Goal: Information Seeking & Learning: Get advice/opinions

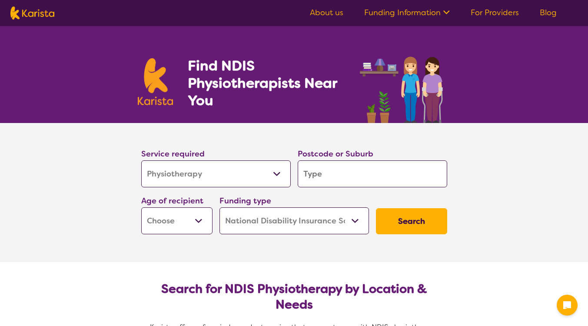
select select "Physiotherapy"
select select "NDIS"
select select "Physiotherapy"
select select "NDIS"
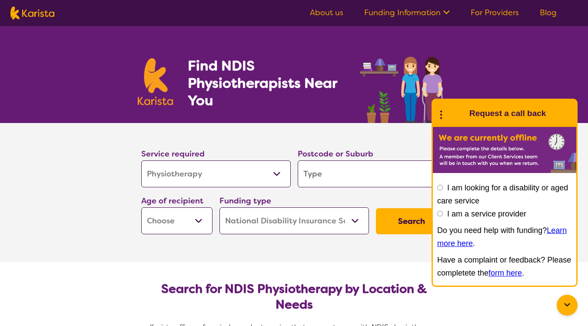
click at [573, 309] on div at bounding box center [567, 305] width 21 height 21
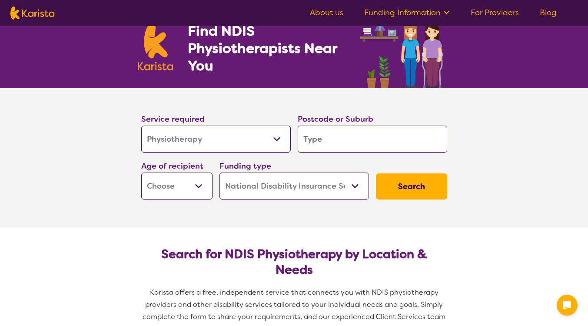
scroll to position [29, 0]
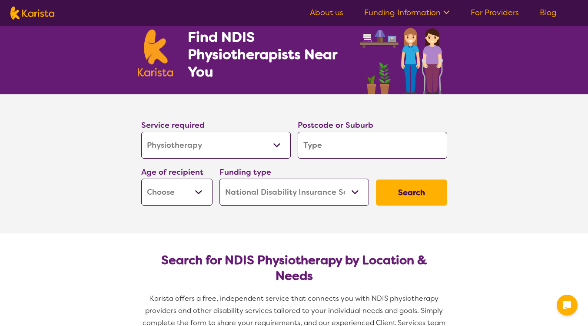
click at [313, 146] on input "search" at bounding box center [373, 145] width 150 height 27
type input "3"
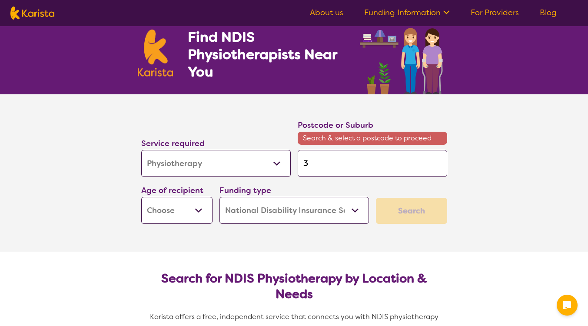
type input "30"
type input "300"
type input "3006"
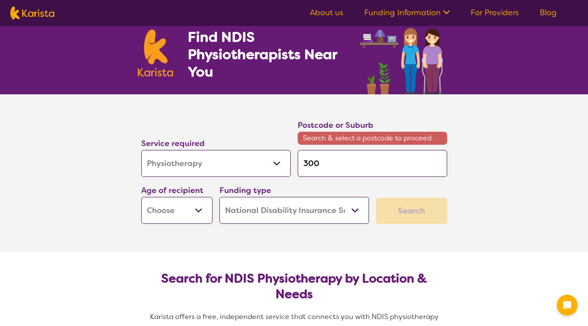
type input "3006"
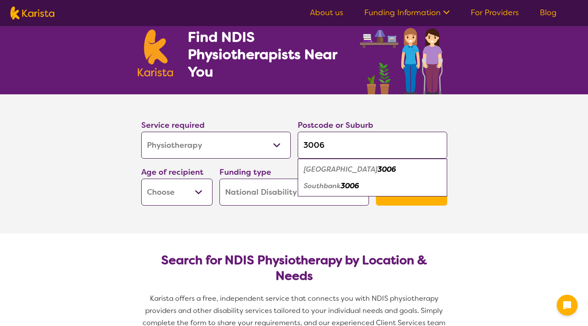
click at [316, 188] on em "Southbank" at bounding box center [322, 185] width 37 height 9
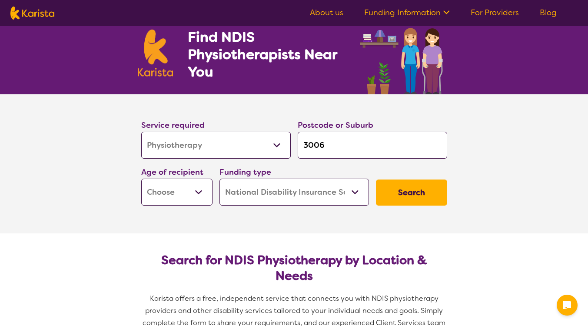
click at [319, 148] on input "3006" at bounding box center [373, 145] width 150 height 27
click at [332, 144] on input "3006" at bounding box center [373, 145] width 150 height 27
type input "300"
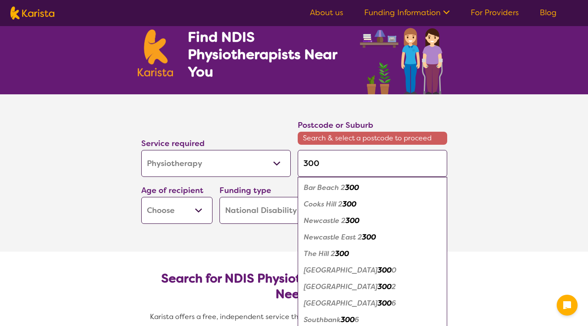
type input "3006"
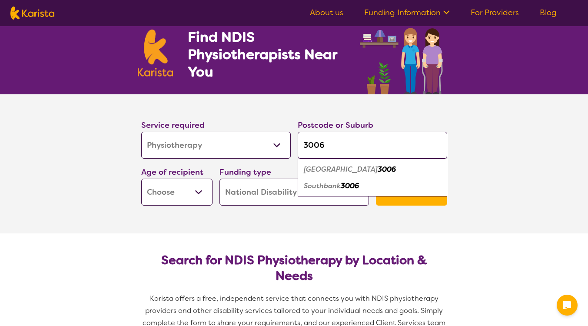
click at [350, 183] on em "3006" at bounding box center [350, 185] width 18 height 9
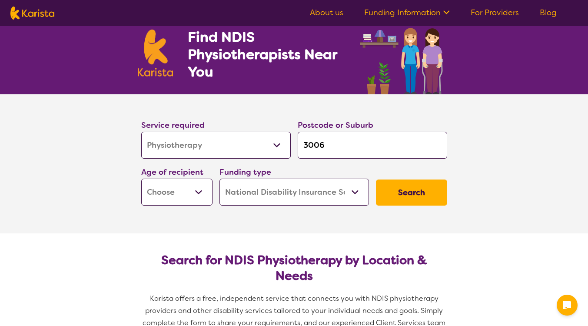
click at [180, 192] on select "Early Childhood - 0 to 9 Child - 10 to 11 Adolescent - 12 to 17 Adult - 18 to 6…" at bounding box center [176, 192] width 71 height 27
select select "AD"
click at [273, 196] on select "Home Care Package (HCP) National Disability Insurance Scheme (NDIS) I don't know" at bounding box center [295, 192] width 150 height 27
click at [407, 190] on button "Search" at bounding box center [411, 193] width 71 height 26
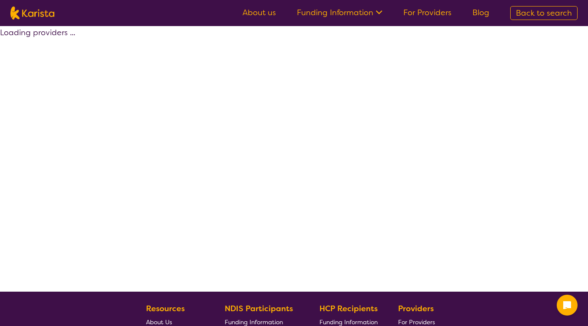
select select "by_score"
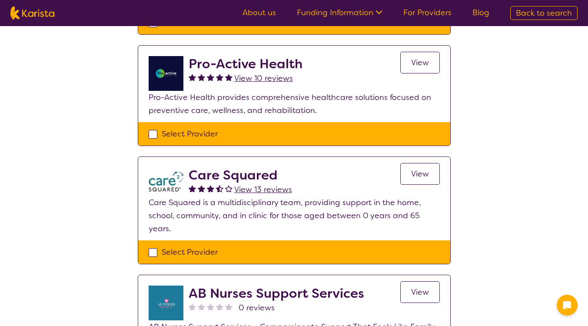
scroll to position [316, 0]
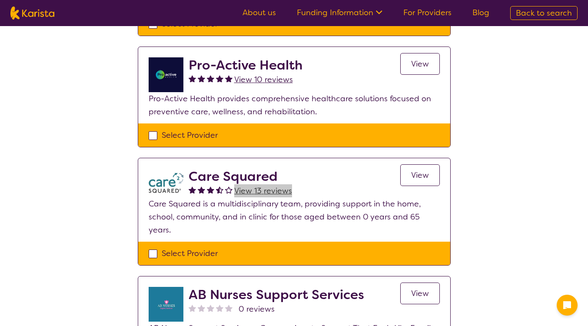
drag, startPoint x: 266, startPoint y: 191, endPoint x: 356, endPoint y: 1, distance: 210.2
click at [0, 0] on section "About us Funding Information NDIS - National Disability Insurance Scheme HCP - …" at bounding box center [294, 288] width 588 height 1157
click at [323, 177] on div "Care Squared View 13 reviews View" at bounding box center [314, 183] width 251 height 29
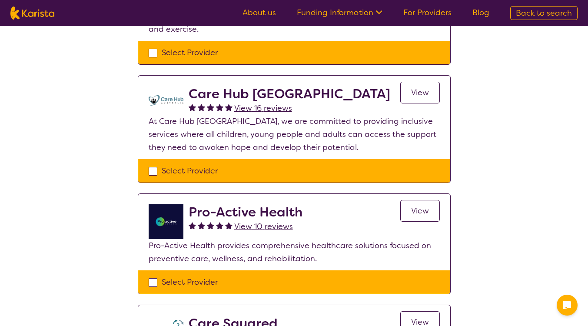
scroll to position [166, 0]
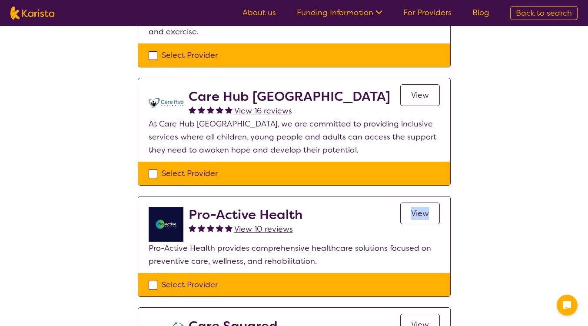
drag, startPoint x: 418, startPoint y: 215, endPoint x: 360, endPoint y: 4, distance: 219.2
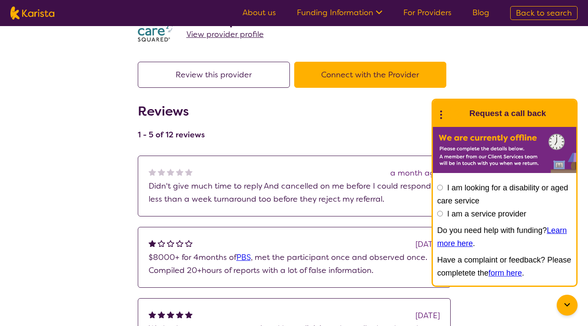
scroll to position [46, 0]
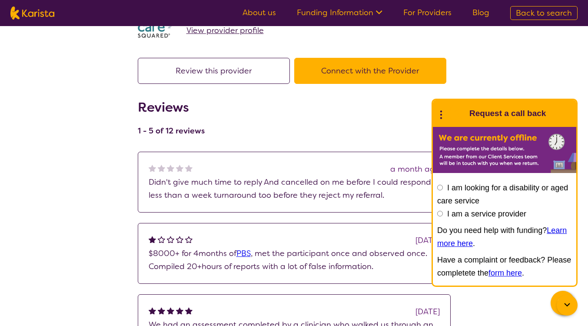
click at [80, 192] on div "search results Care Squared View provider profile Review this provider Connect …" at bounding box center [294, 267] width 588 height 575
click at [566, 305] on icon at bounding box center [567, 304] width 6 height 3
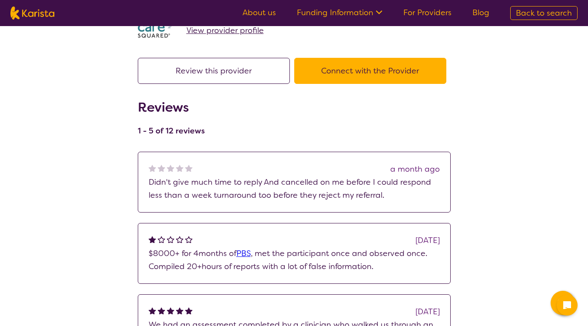
click at [474, 217] on div "search results Care Squared View provider profile Review this provider Connect …" at bounding box center [294, 267] width 588 height 575
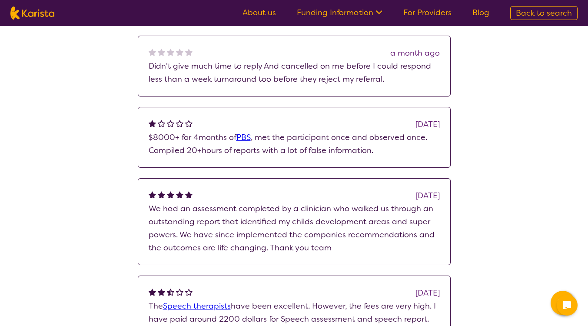
scroll to position [164, 0]
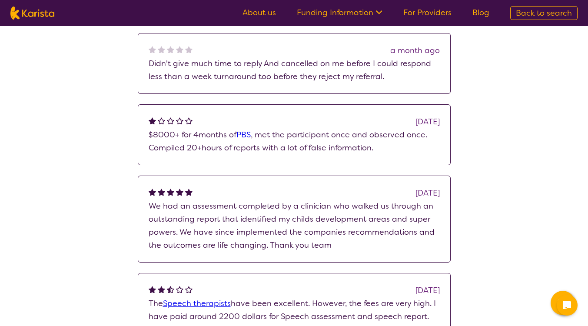
click at [244, 137] on link "PBS" at bounding box center [244, 135] width 14 height 10
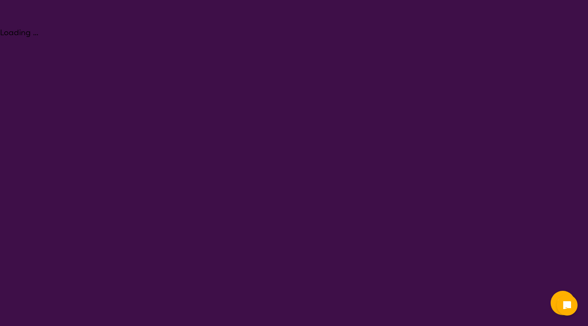
select select "Behaviour support"
select select "AD"
select select "NDIS"
select select "Behaviour support"
select select "AD"
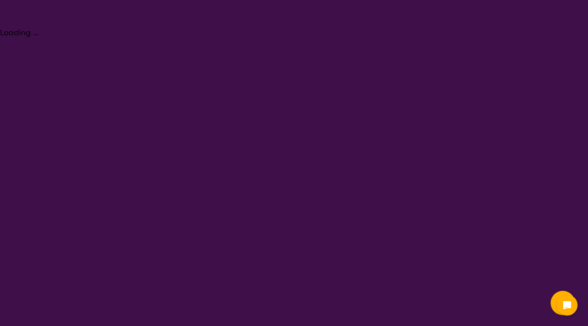
select select "NDIS"
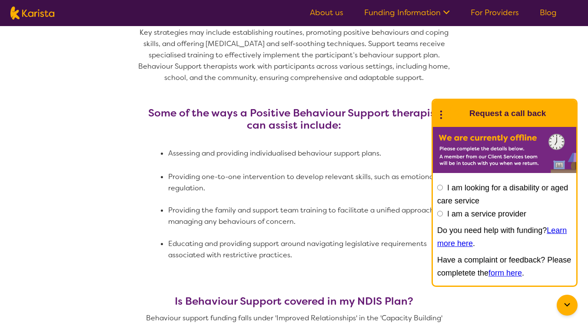
scroll to position [526, 0]
click at [569, 307] on icon at bounding box center [567, 305] width 10 height 10
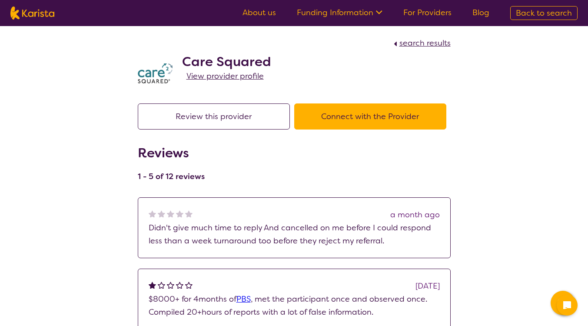
scroll to position [164, 0]
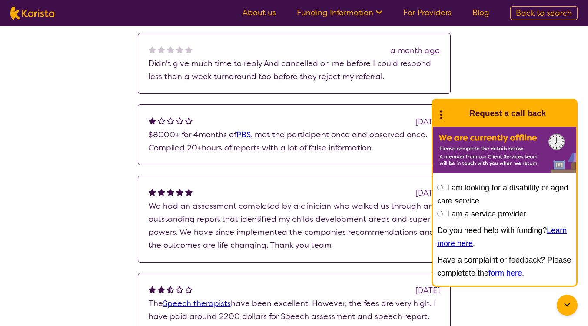
click at [571, 306] on icon at bounding box center [567, 305] width 10 height 10
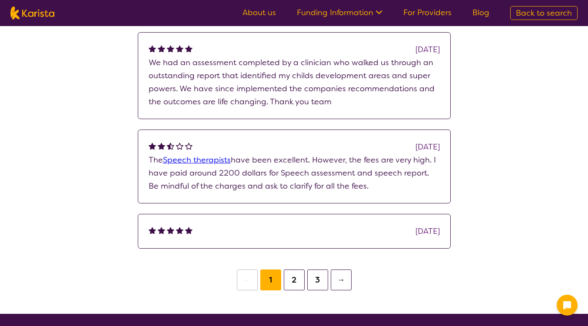
scroll to position [311, 0]
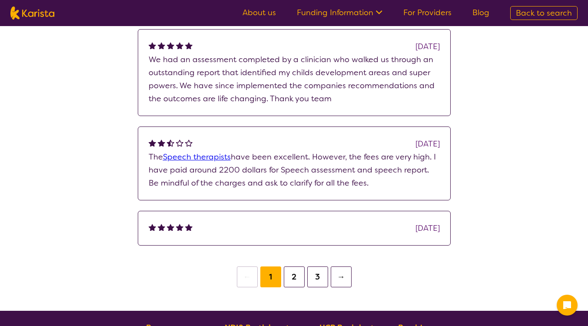
click at [302, 277] on button "2" at bounding box center [294, 276] width 21 height 21
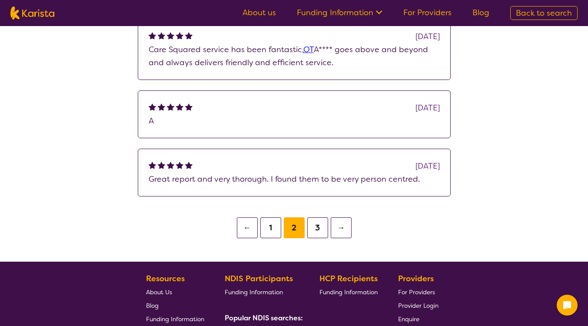
scroll to position [321, 0]
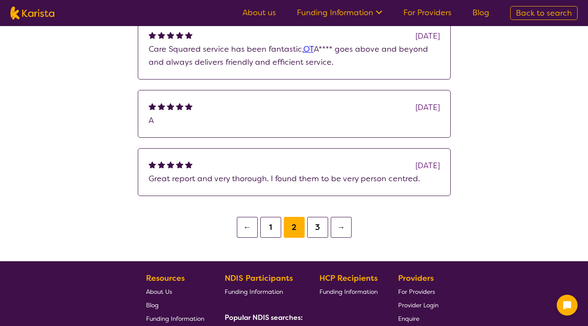
click at [268, 227] on button "1" at bounding box center [270, 227] width 21 height 21
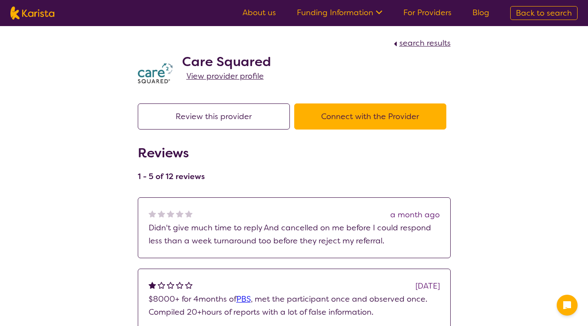
click at [238, 77] on span "View provider profile" at bounding box center [225, 76] width 77 height 10
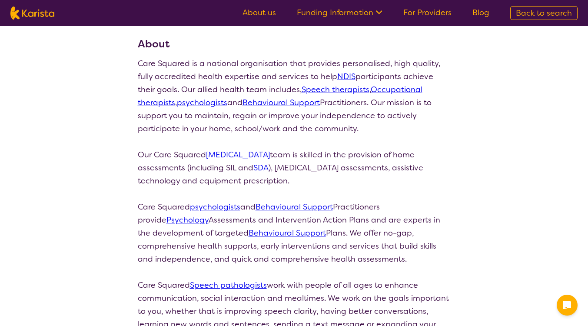
scroll to position [113, 0]
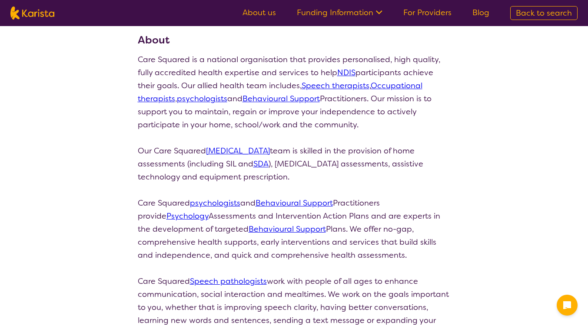
click at [266, 167] on link "SDA" at bounding box center [260, 164] width 15 height 10
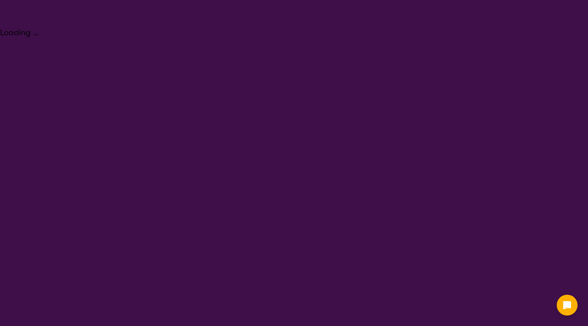
select select "Supported accommodation"
select select "AD"
select select "NDIS"
select select "Supported accommodation"
select select "AD"
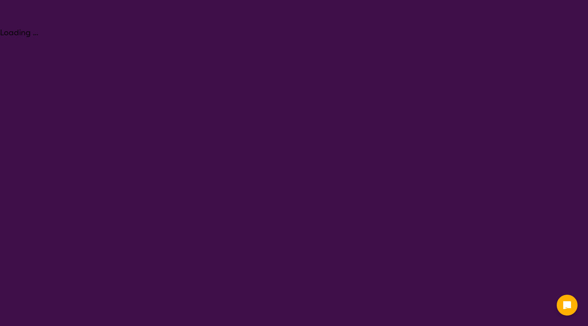
select select "NDIS"
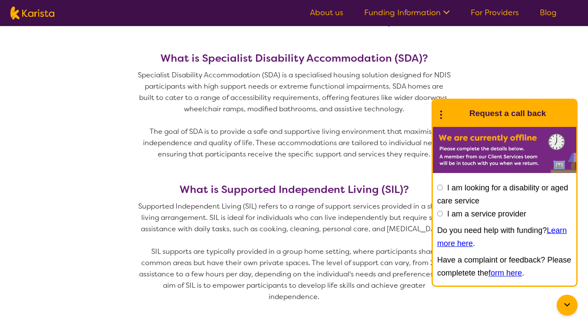
scroll to position [662, 0]
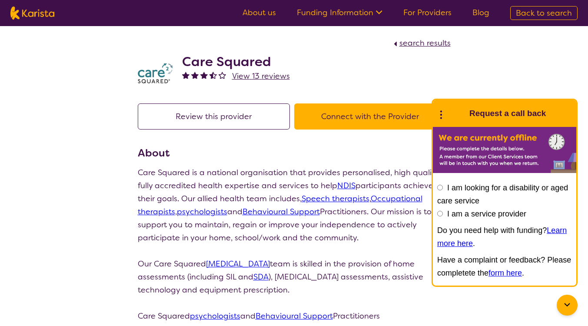
scroll to position [113, 0]
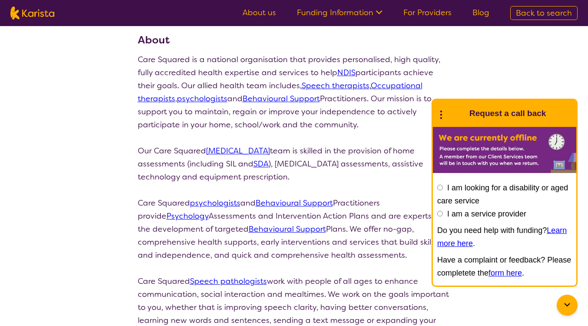
click at [572, 308] on icon at bounding box center [567, 305] width 10 height 10
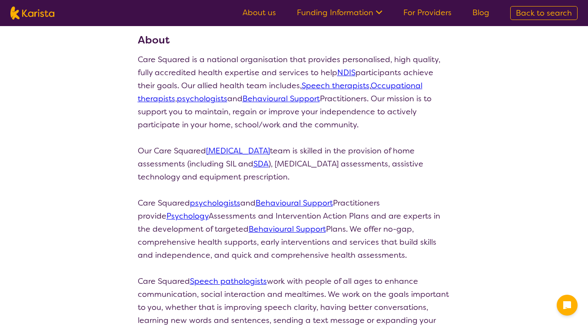
scroll to position [116, 0]
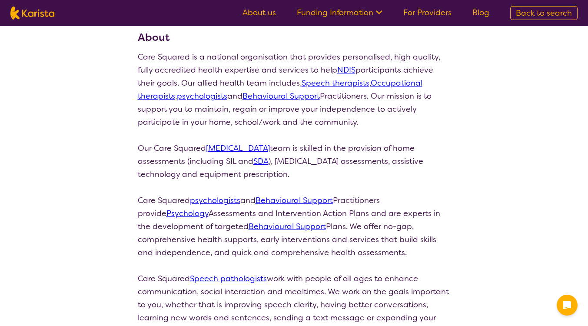
click at [268, 147] on link "[MEDICAL_DATA]" at bounding box center [238, 148] width 64 height 10
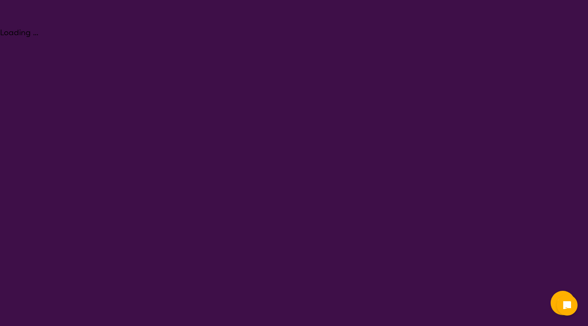
select select "[MEDICAL_DATA]"
select select "AD"
select select "NDIS"
select select "[MEDICAL_DATA]"
select select "AD"
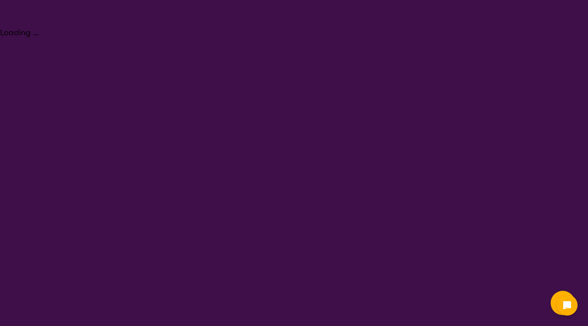
select select "NDIS"
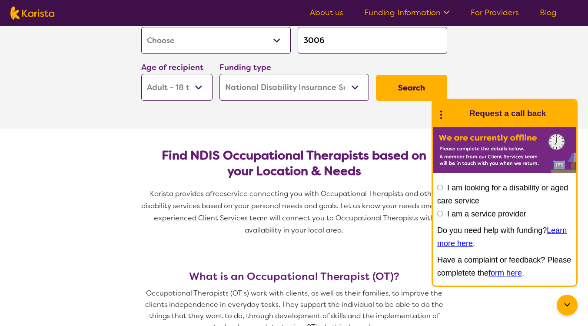
scroll to position [140, 0]
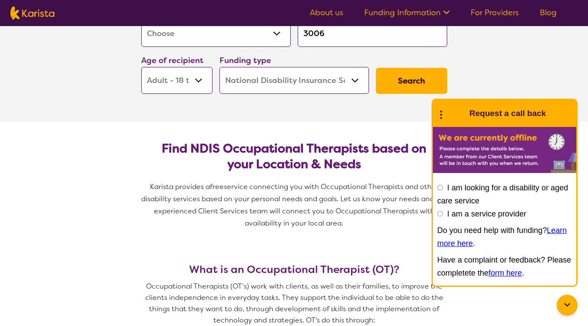
click at [567, 306] on icon at bounding box center [567, 304] width 6 height 3
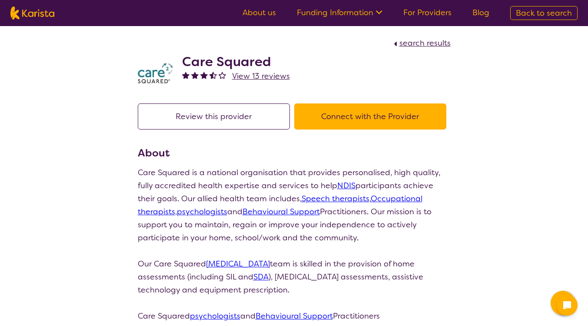
scroll to position [116, 0]
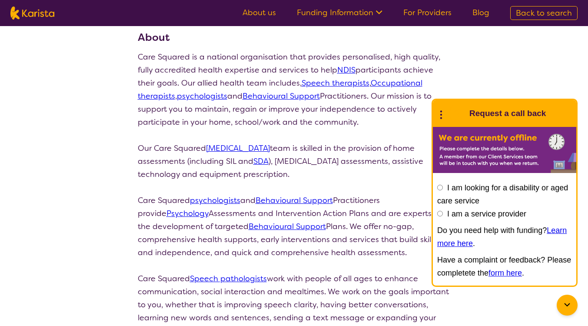
click at [567, 303] on icon at bounding box center [567, 305] width 10 height 10
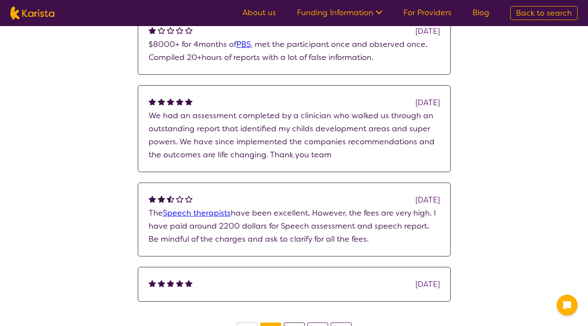
scroll to position [830, 0]
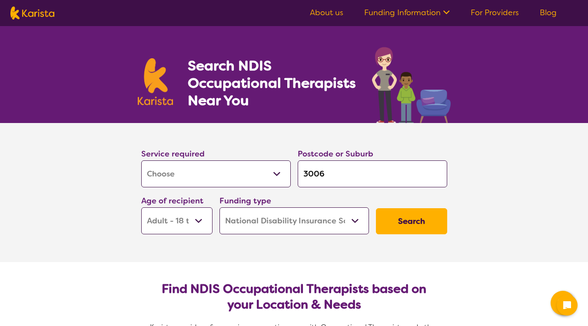
select select "[MEDICAL_DATA]"
select select "AD"
select select "NDIS"
select select "[MEDICAL_DATA]"
select select "AD"
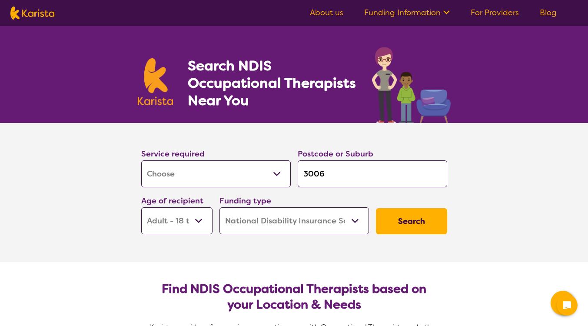
select select "NDIS"
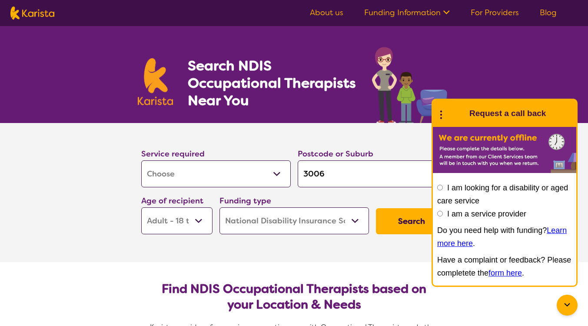
click at [566, 313] on div at bounding box center [567, 305] width 21 height 21
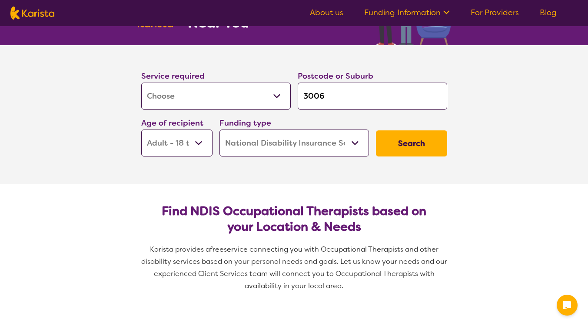
scroll to position [61, 0]
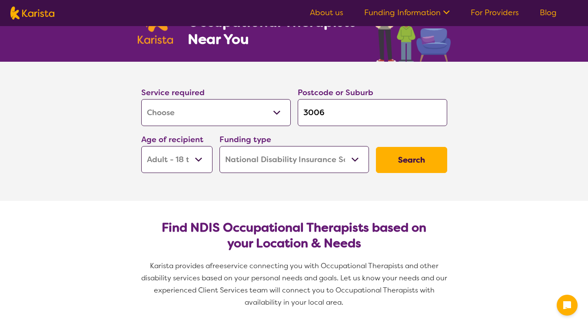
click at [418, 166] on button "Search" at bounding box center [411, 160] width 71 height 26
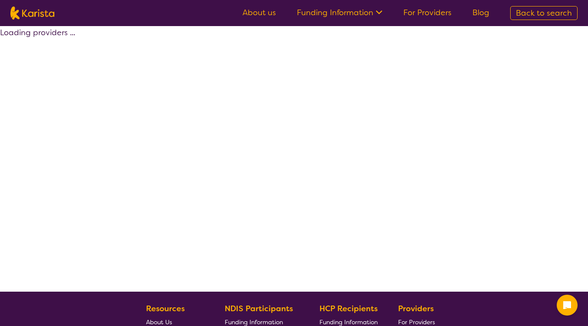
select select "by_score"
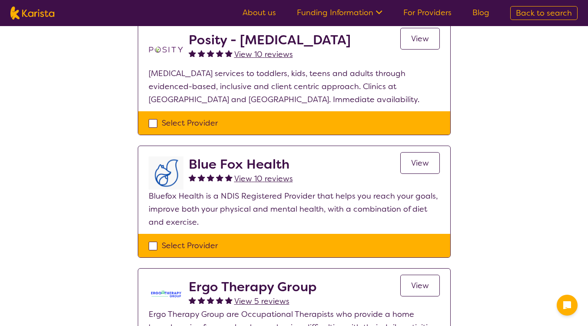
scroll to position [214, 0]
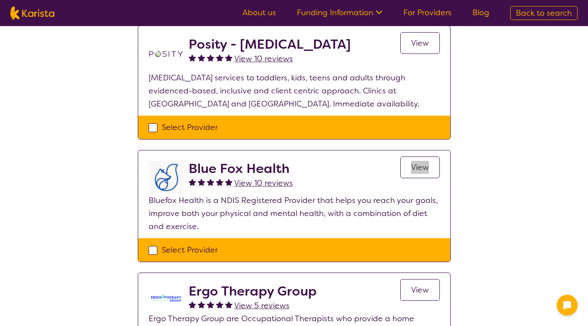
drag, startPoint x: 423, startPoint y: 151, endPoint x: 336, endPoint y: 12, distance: 164.4
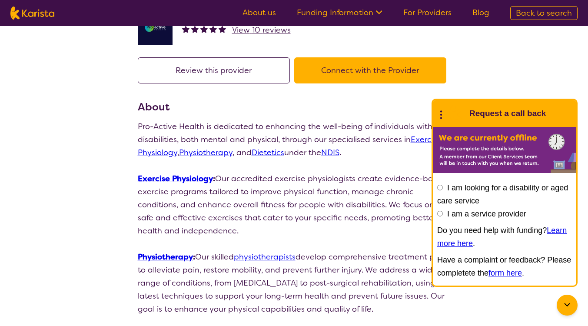
scroll to position [47, 0]
click at [571, 306] on icon at bounding box center [567, 305] width 10 height 10
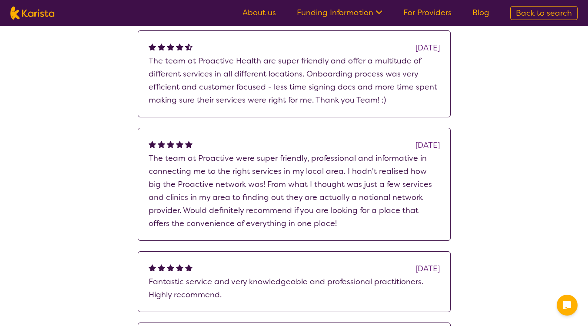
scroll to position [622, 0]
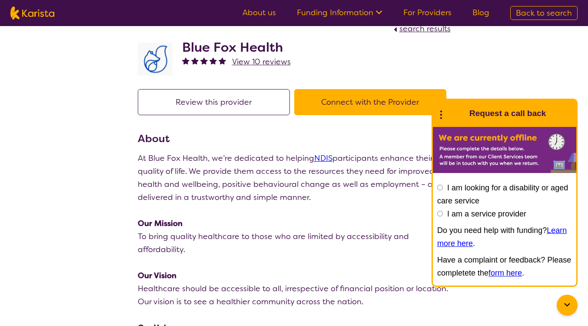
scroll to position [18, 0]
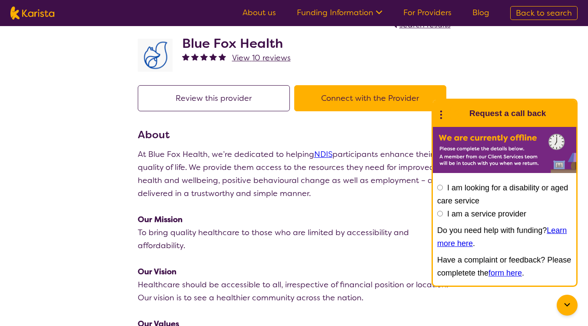
click at [567, 313] on div at bounding box center [567, 305] width 21 height 21
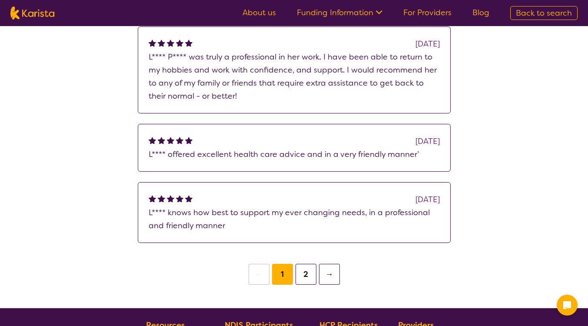
scroll to position [664, 0]
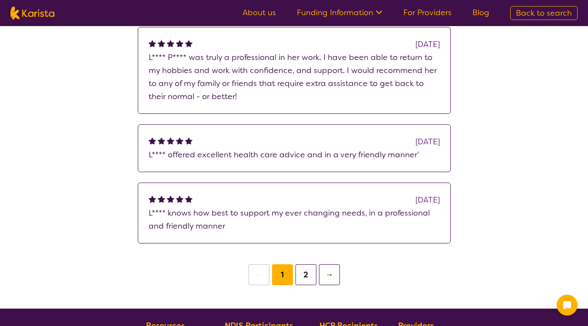
click at [312, 281] on button "2" at bounding box center [306, 274] width 21 height 21
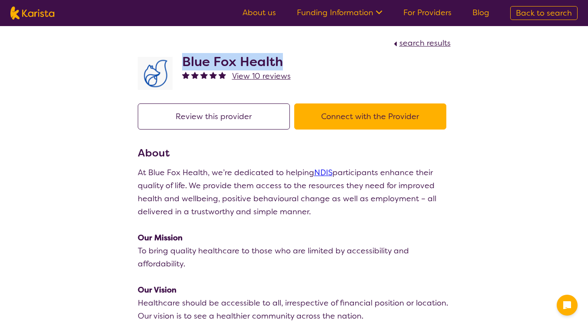
drag, startPoint x: 282, startPoint y: 61, endPoint x: 185, endPoint y: 62, distance: 97.4
click at [185, 62] on h2 "Blue Fox Health" at bounding box center [236, 62] width 109 height 16
